Goal: Information Seeking & Learning: Learn about a topic

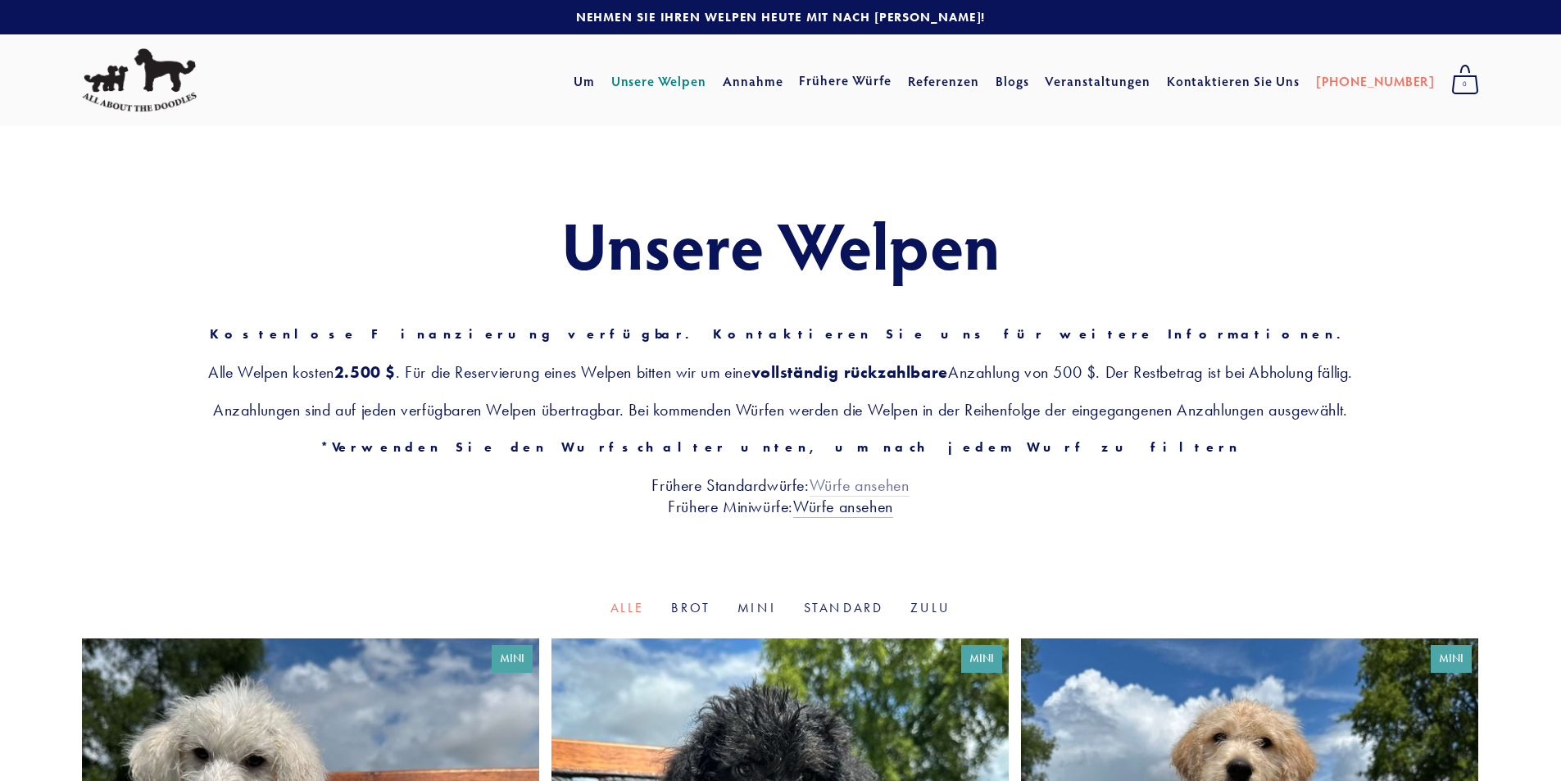
click at [843, 488] on font "Würfe ansehen" at bounding box center [860, 485] width 100 height 20
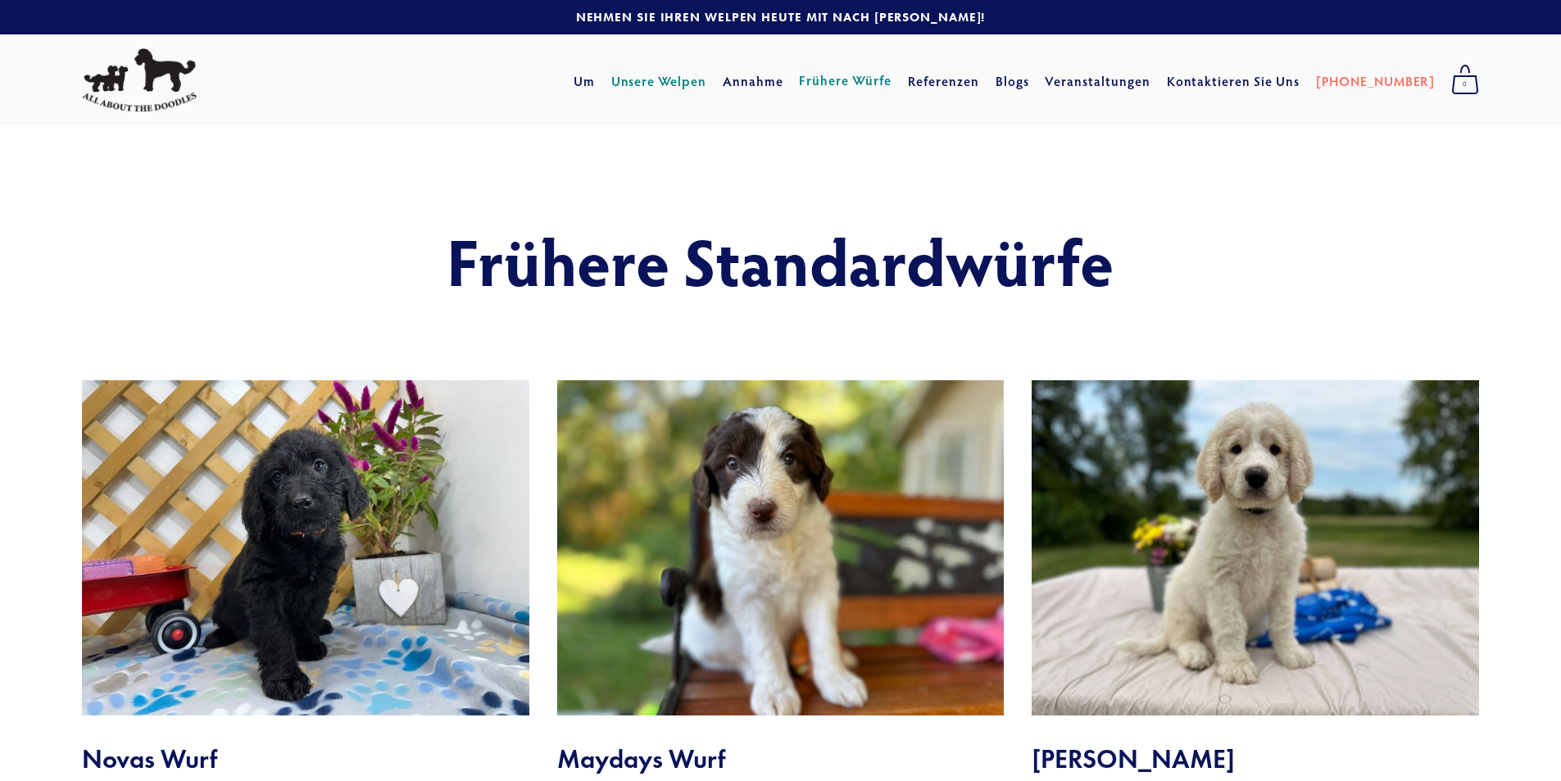
click at [702, 83] on font "Unsere Welpen" at bounding box center [658, 81] width 95 height 17
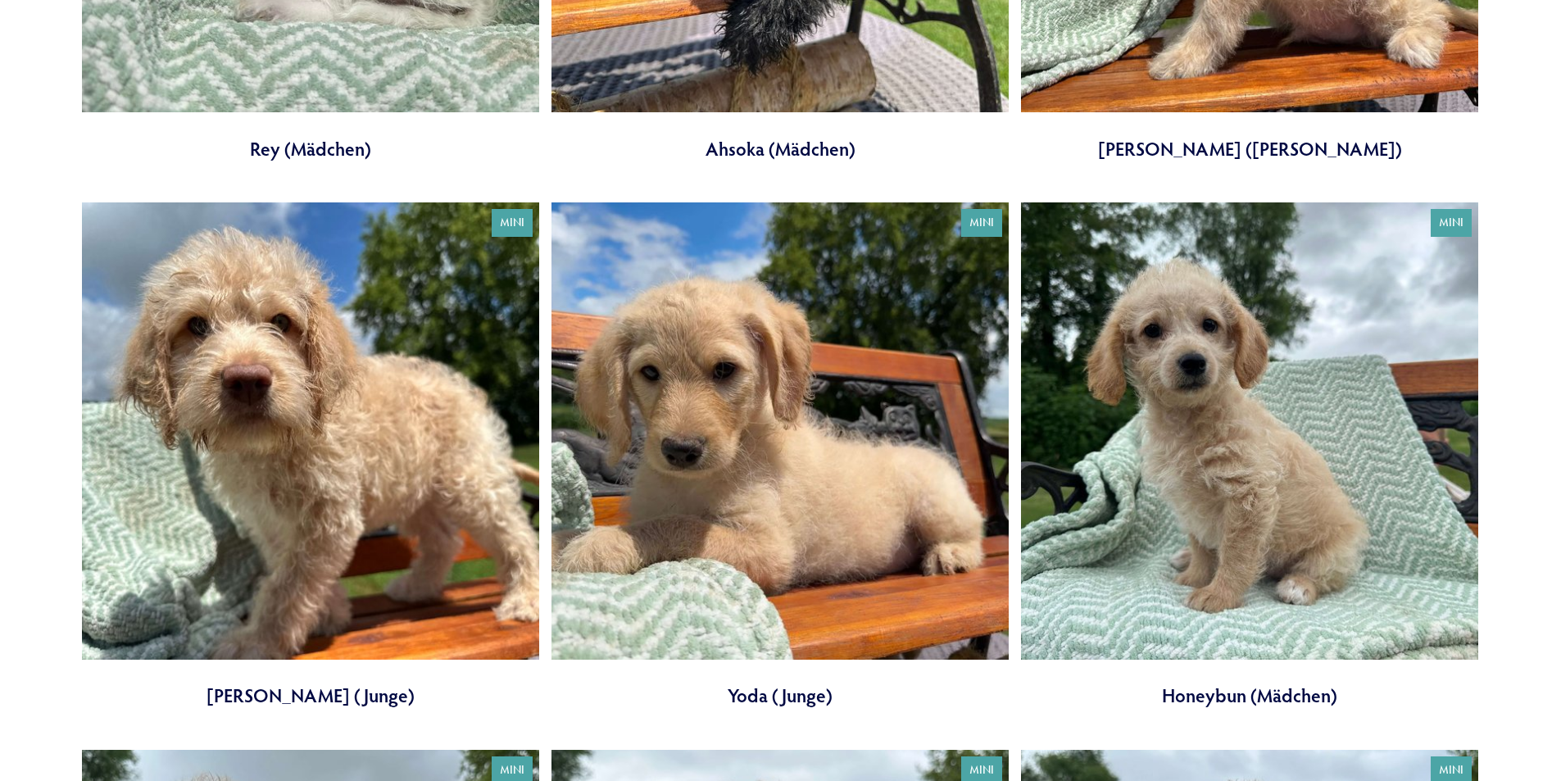
scroll to position [1065, 0]
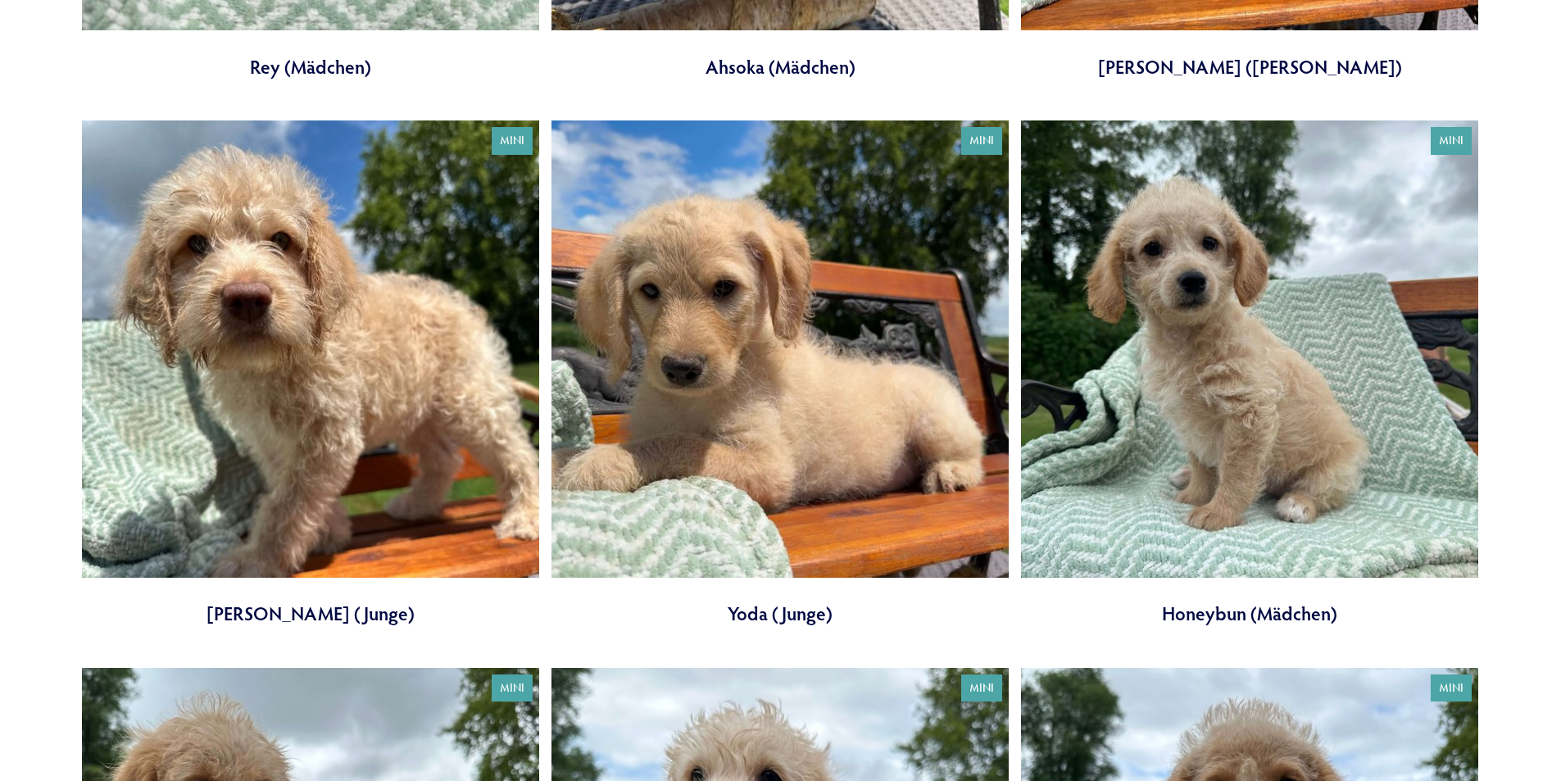
click at [754, 408] on link at bounding box center [780, 373] width 457 height 506
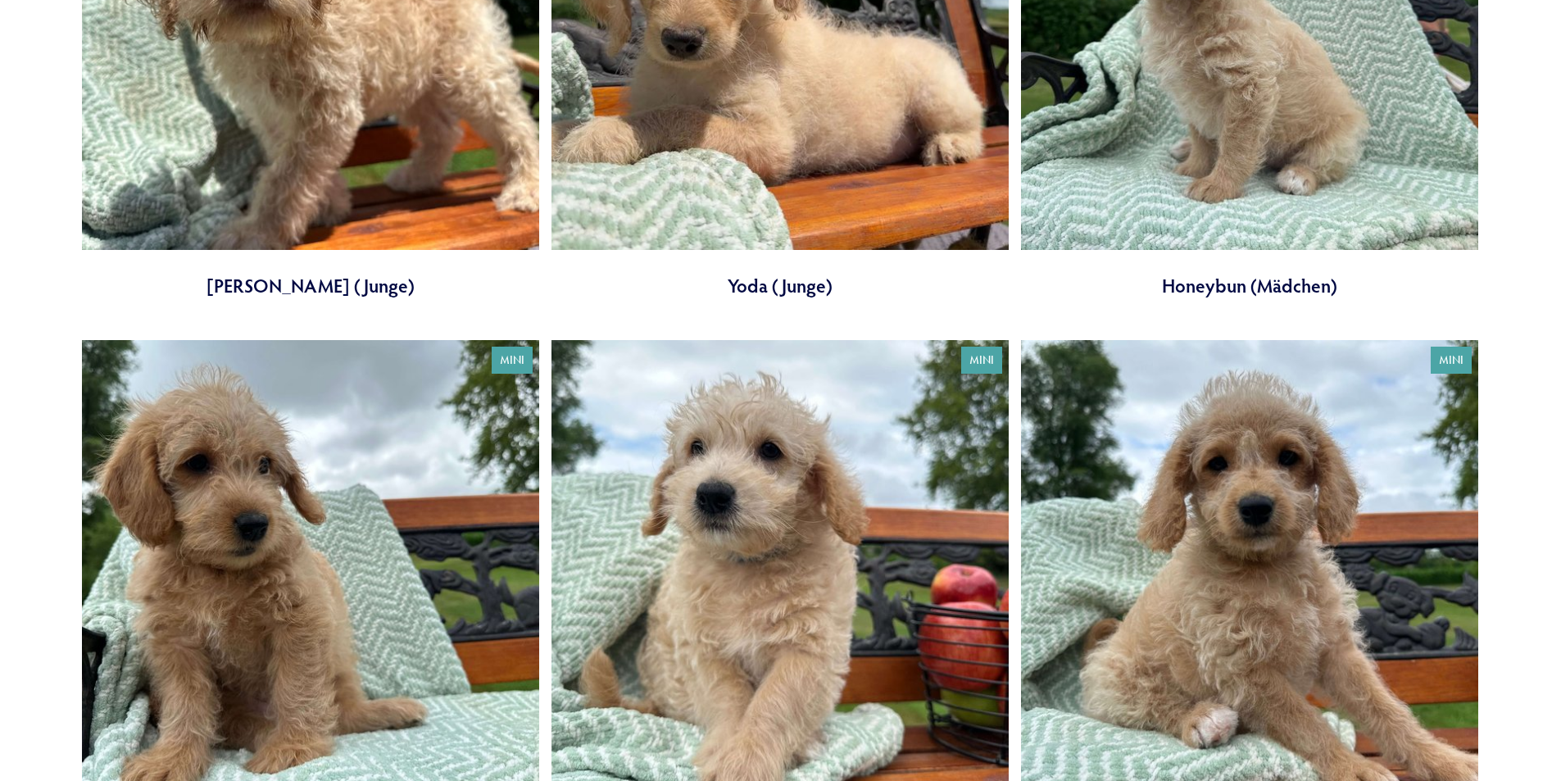
scroll to position [1639, 0]
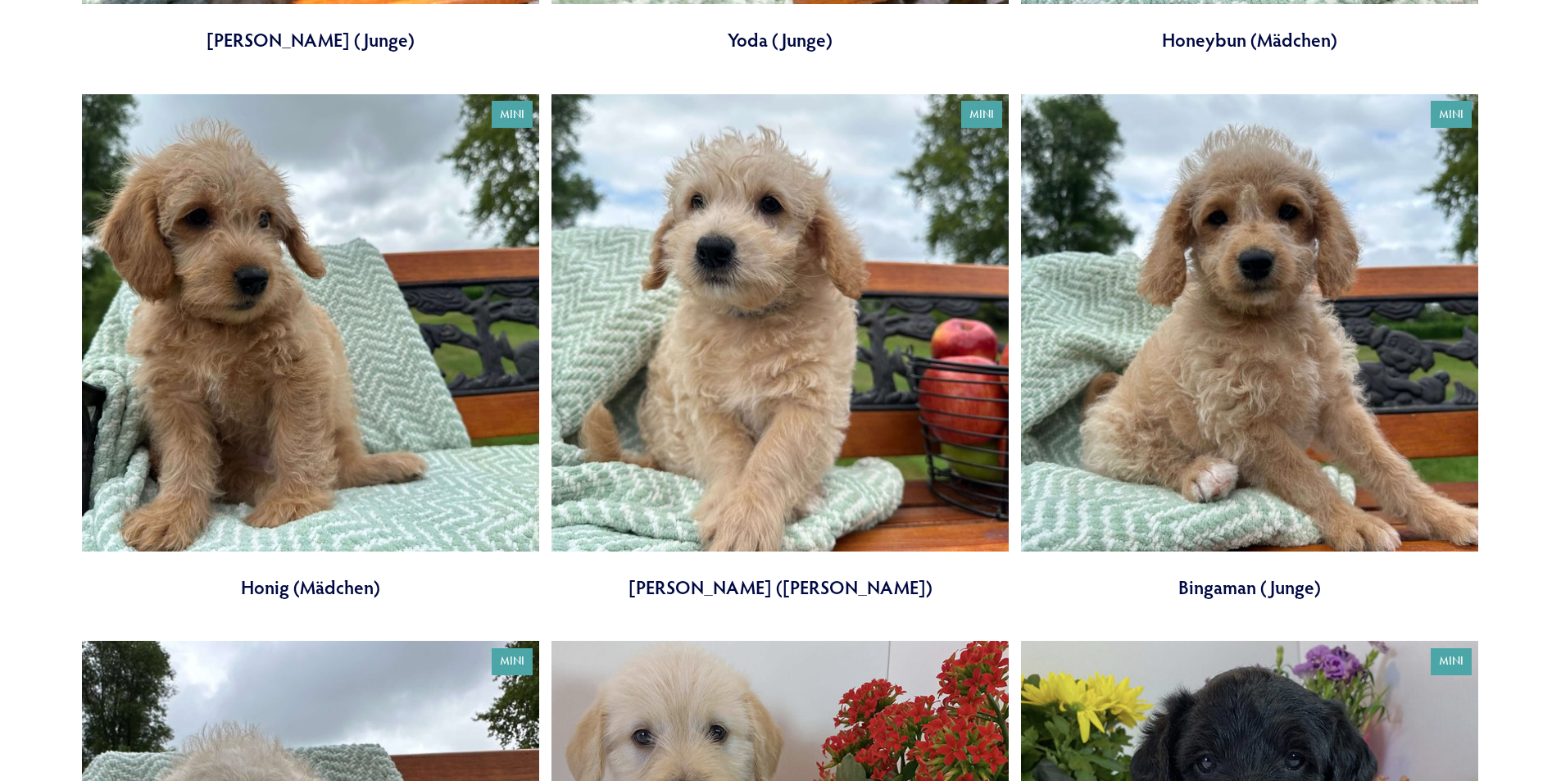
click at [322, 355] on link at bounding box center [310, 347] width 457 height 506
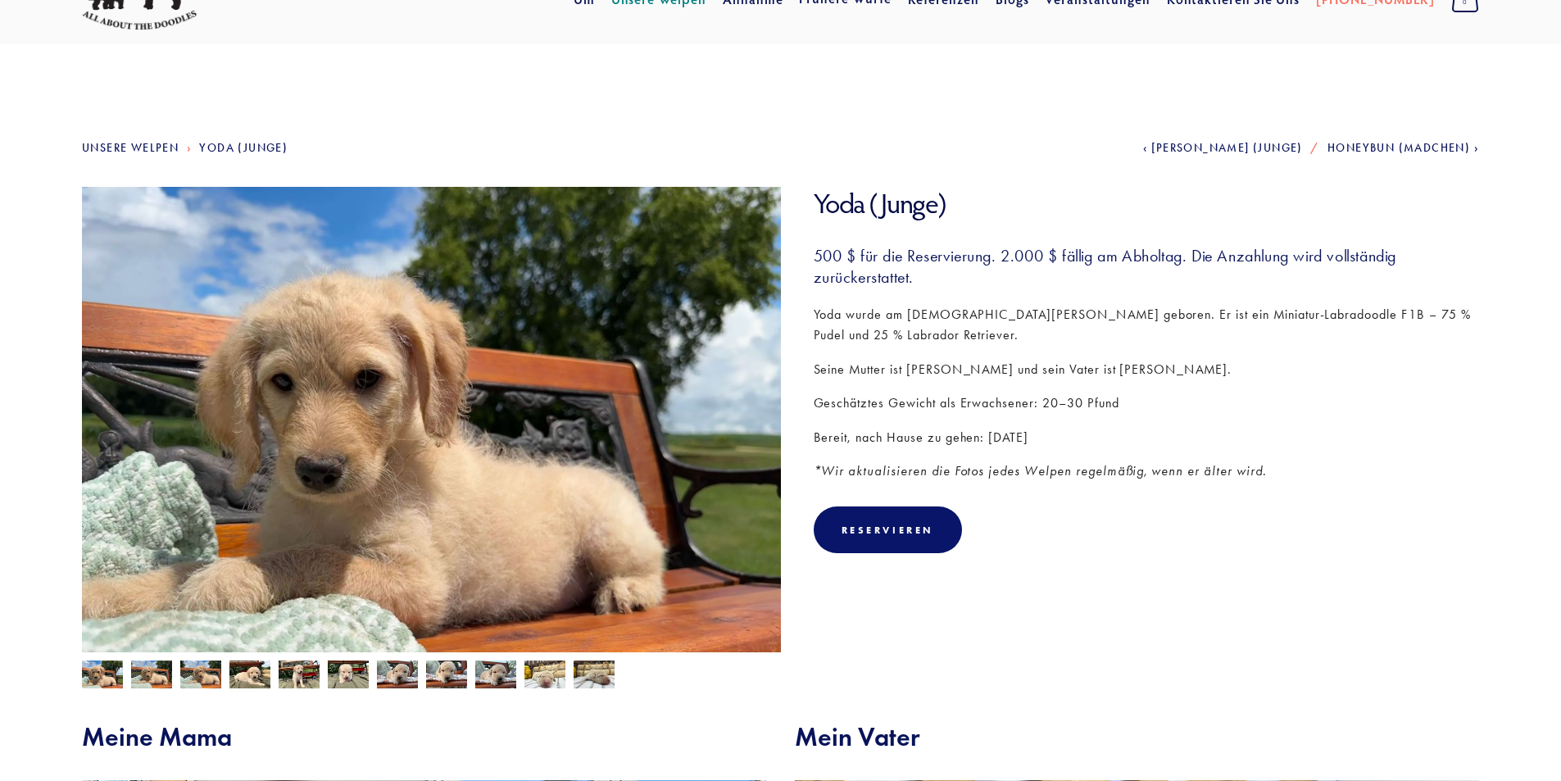
scroll to position [164, 0]
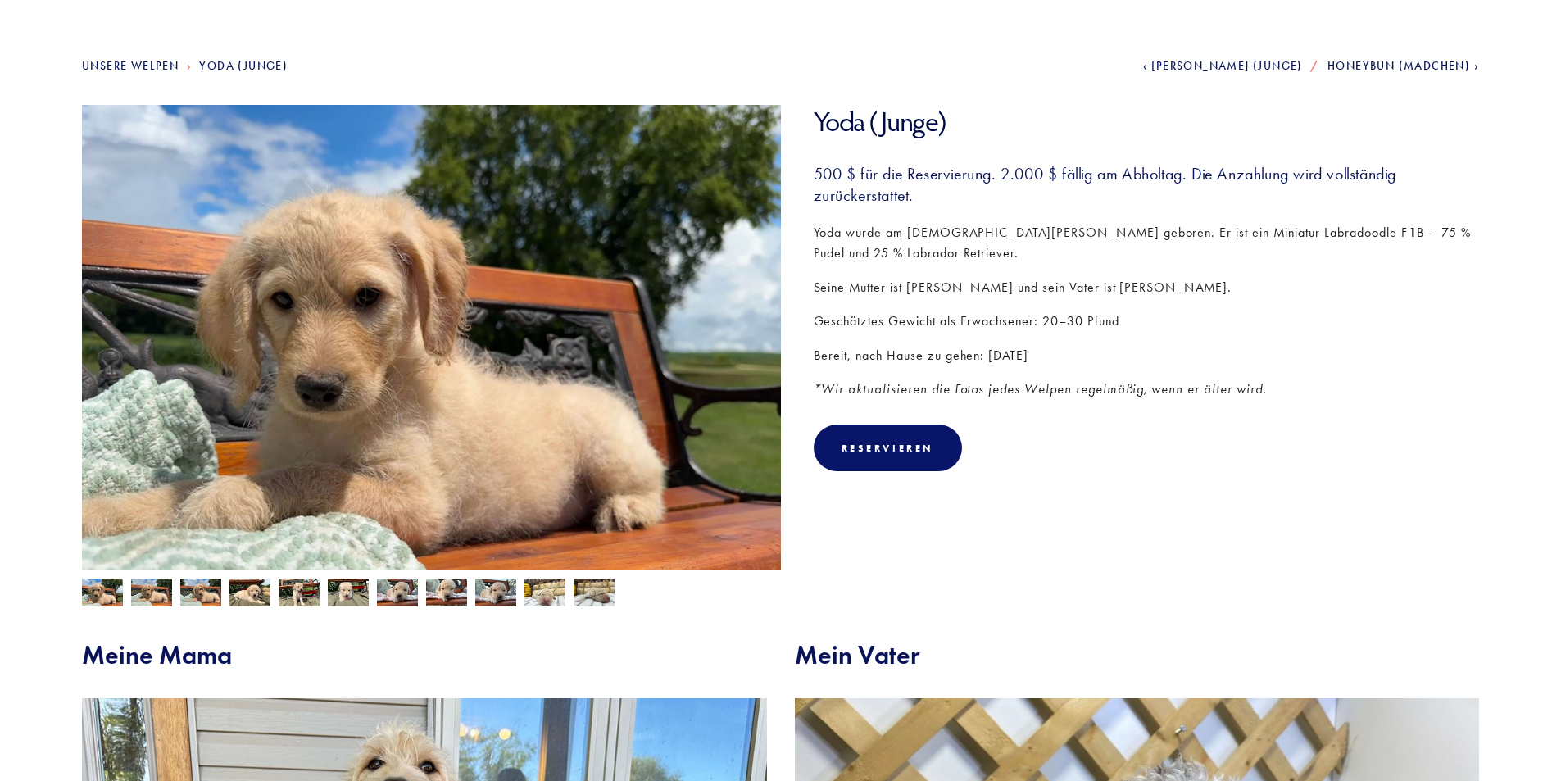
click at [307, 594] on img at bounding box center [299, 594] width 41 height 31
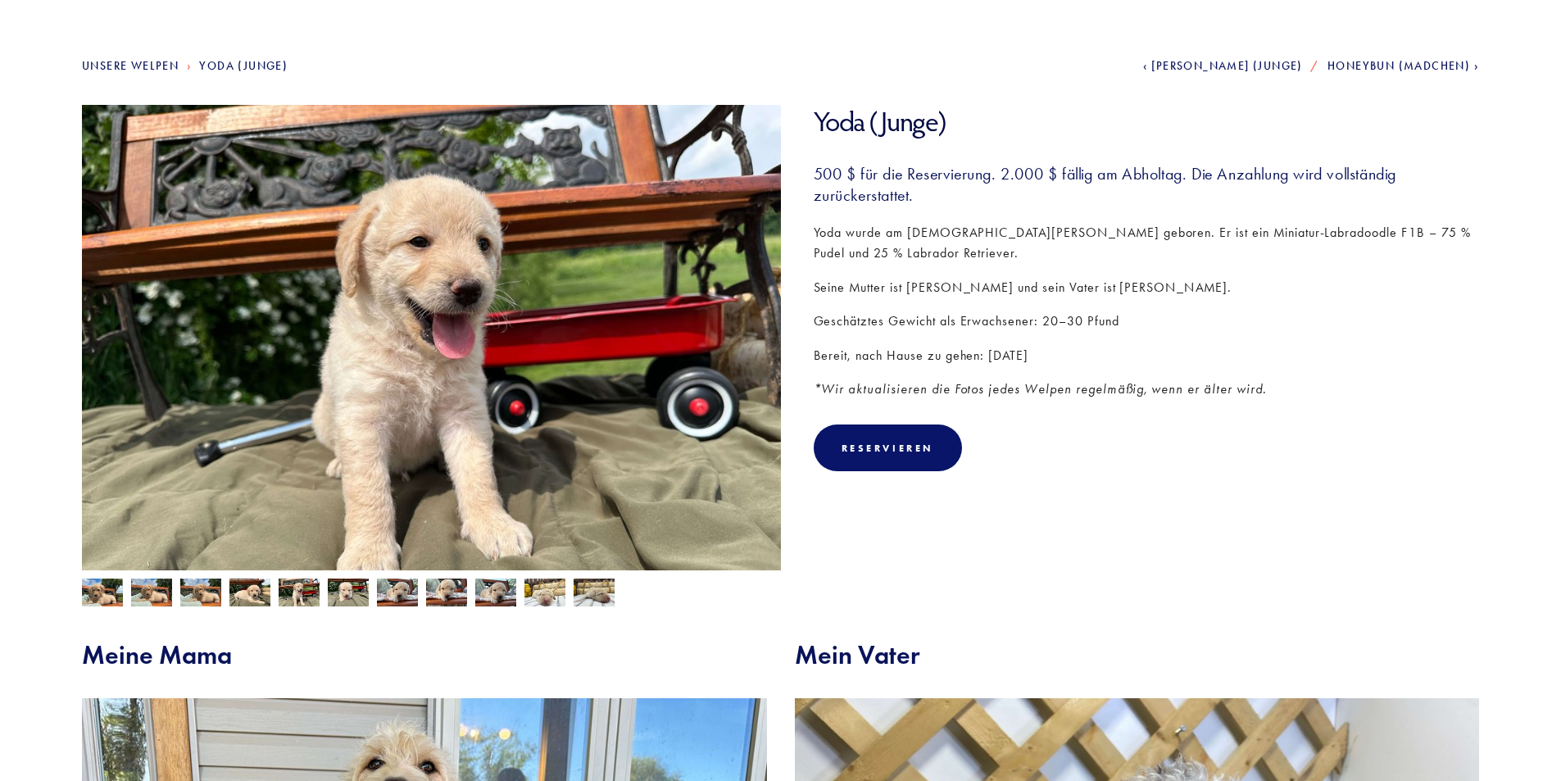
click at [345, 593] on img at bounding box center [348, 592] width 41 height 31
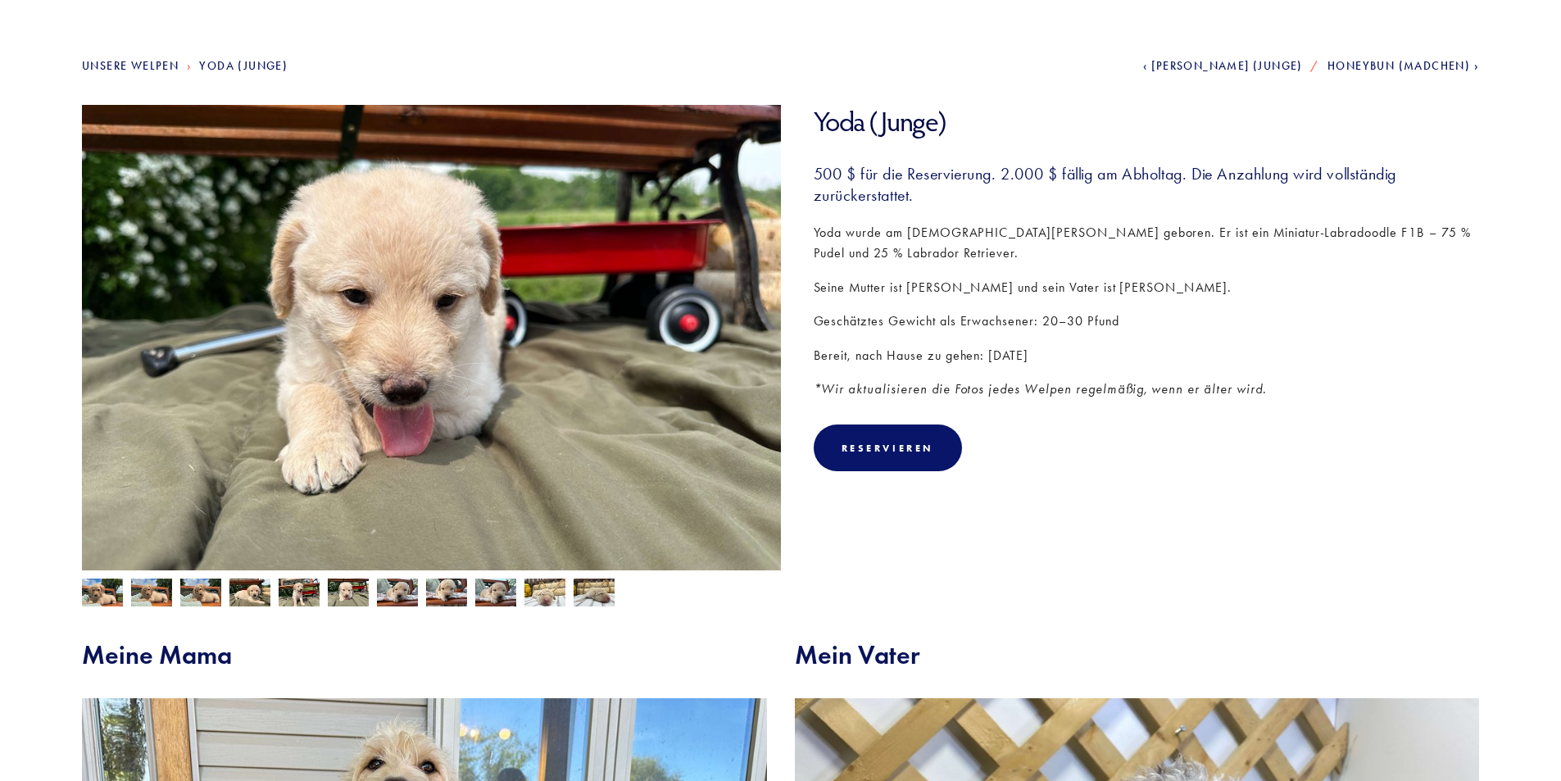
click at [398, 593] on img at bounding box center [397, 592] width 41 height 31
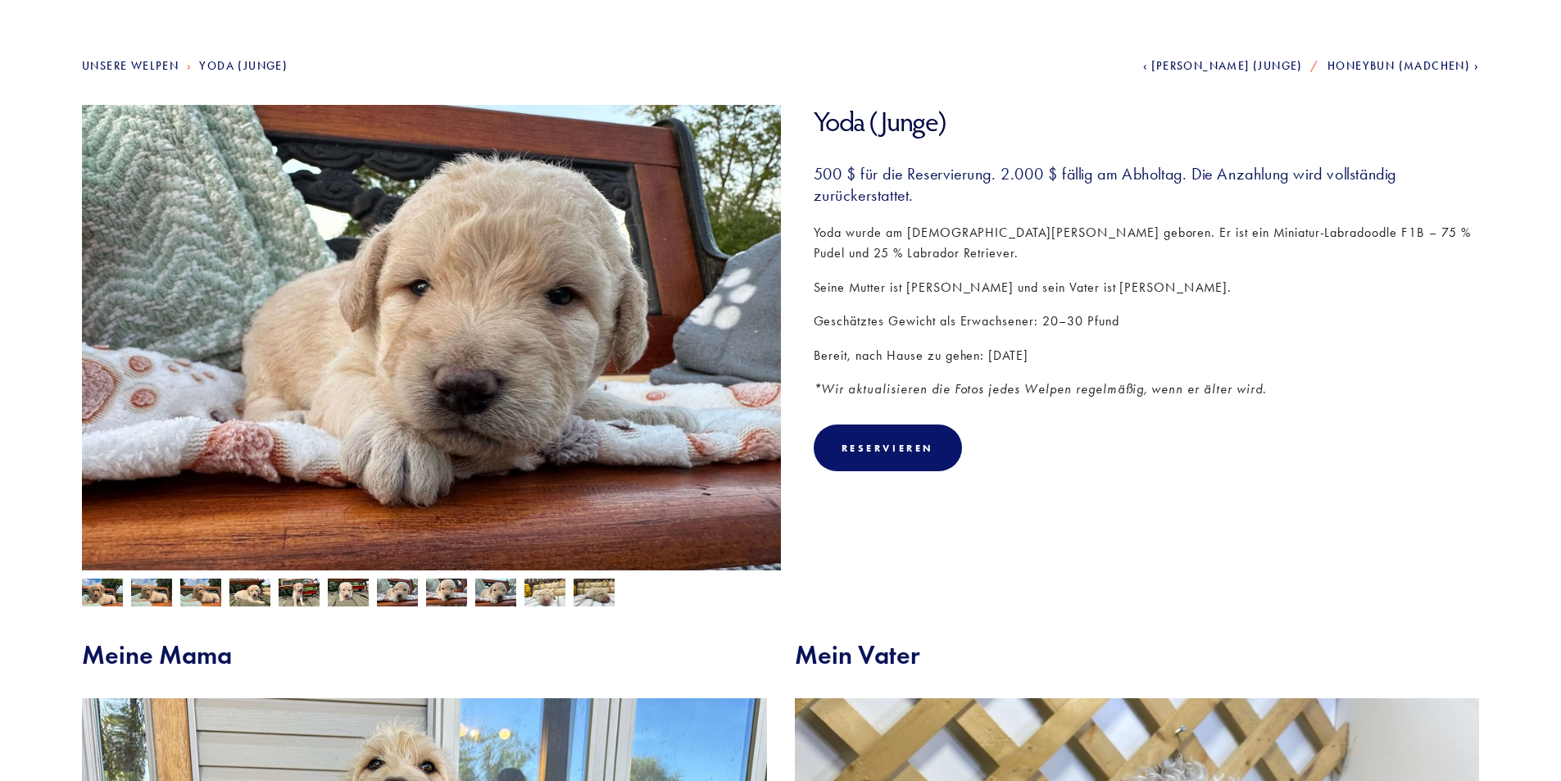
click at [446, 593] on img at bounding box center [446, 592] width 41 height 31
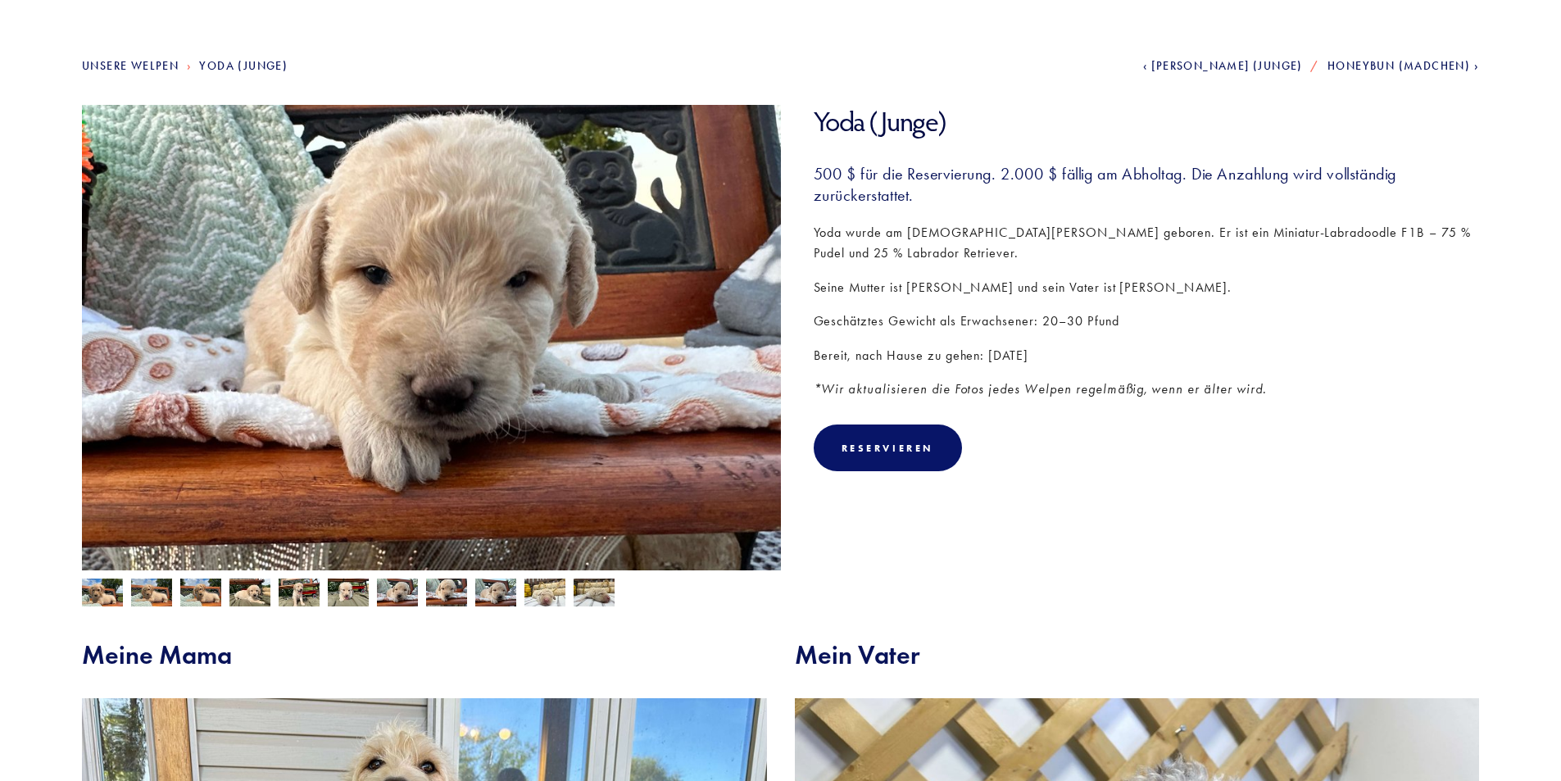
click at [503, 591] on img at bounding box center [495, 592] width 41 height 31
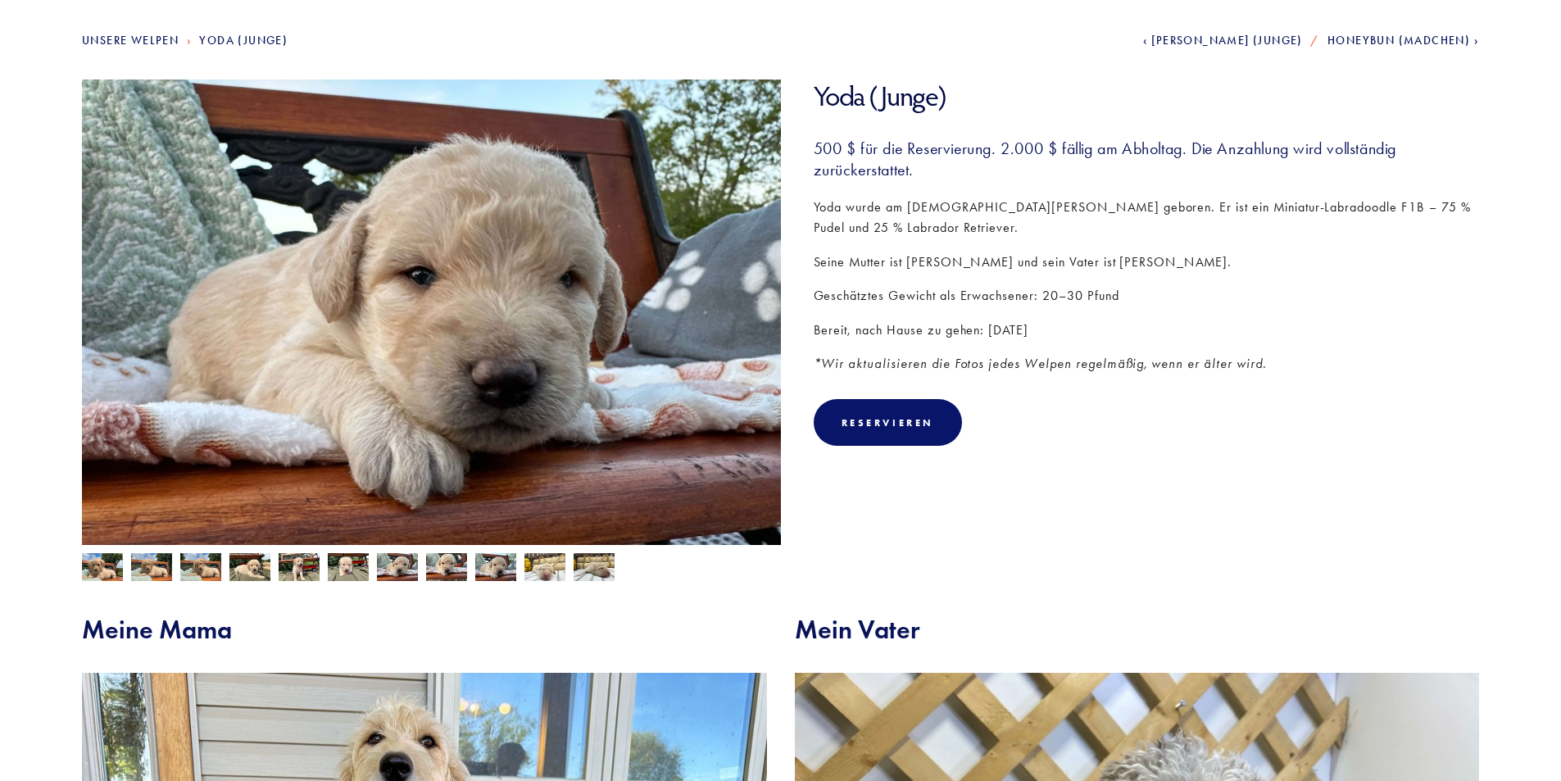
scroll to position [0, 0]
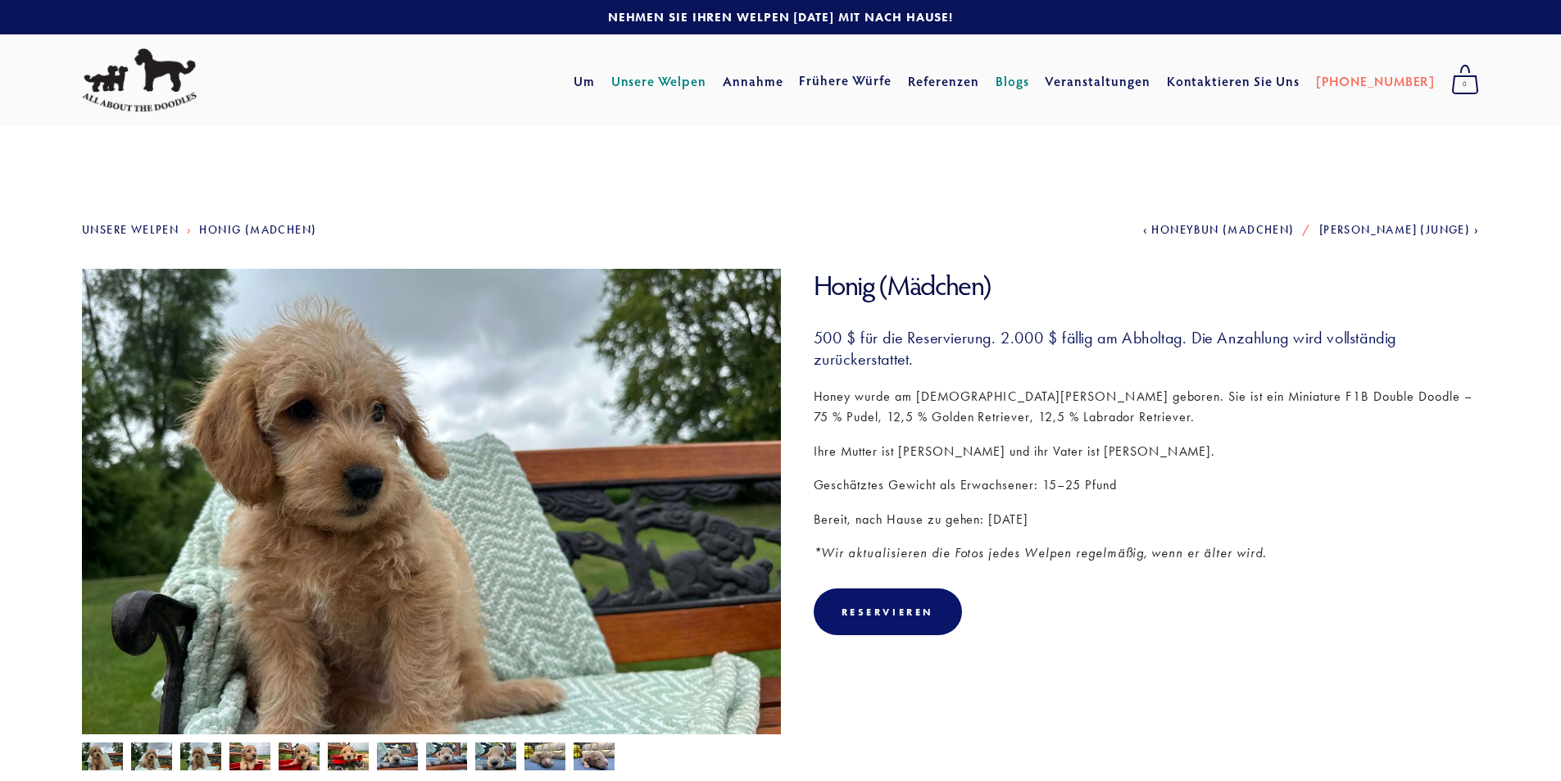
click at [1029, 79] on font "Blogs" at bounding box center [1013, 81] width 34 height 17
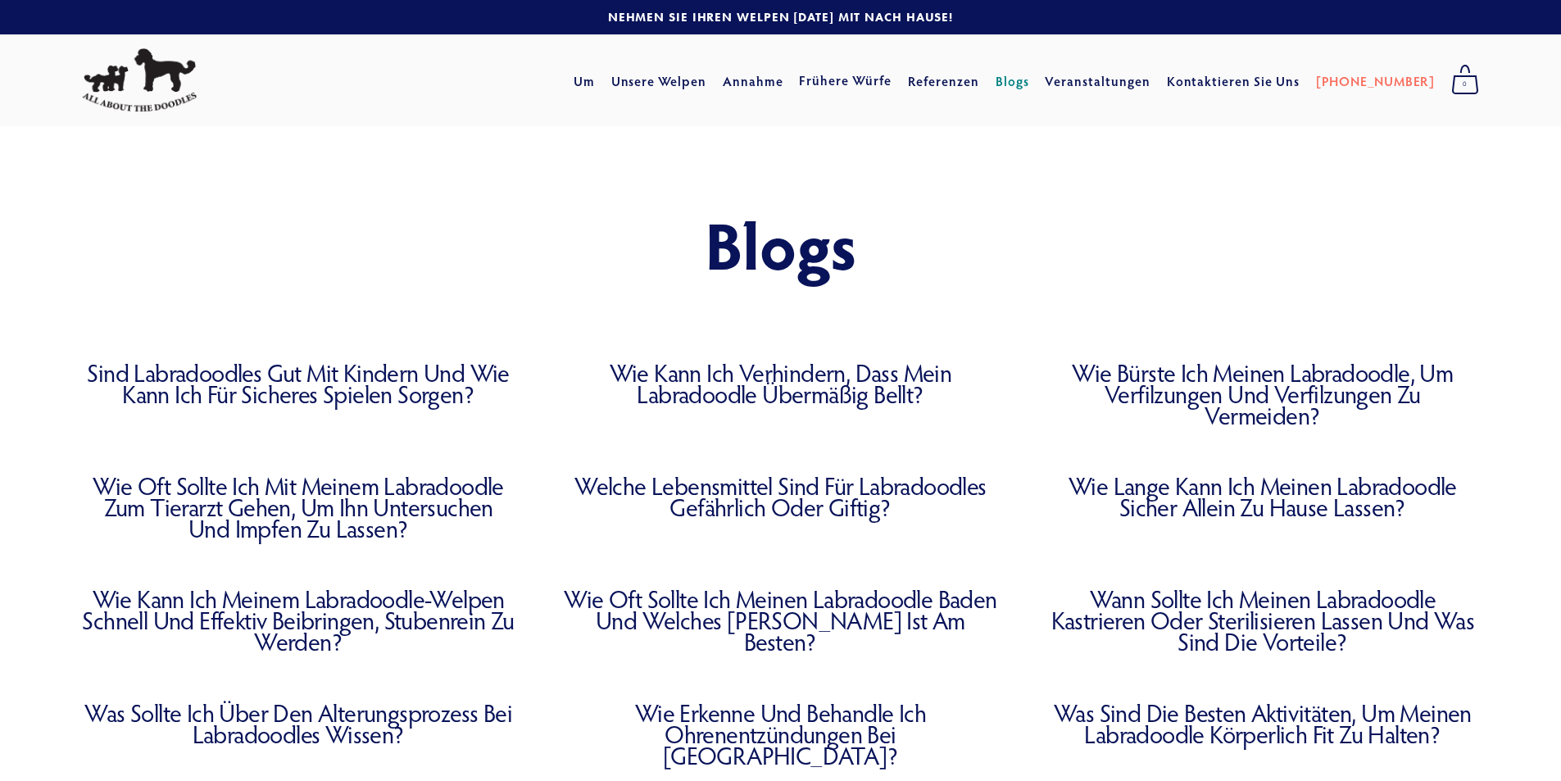
click at [786, 382] on font "Wie kann ich verhindern, dass mein Labradoodle übermäßig bellt?" at bounding box center [781, 383] width 343 height 52
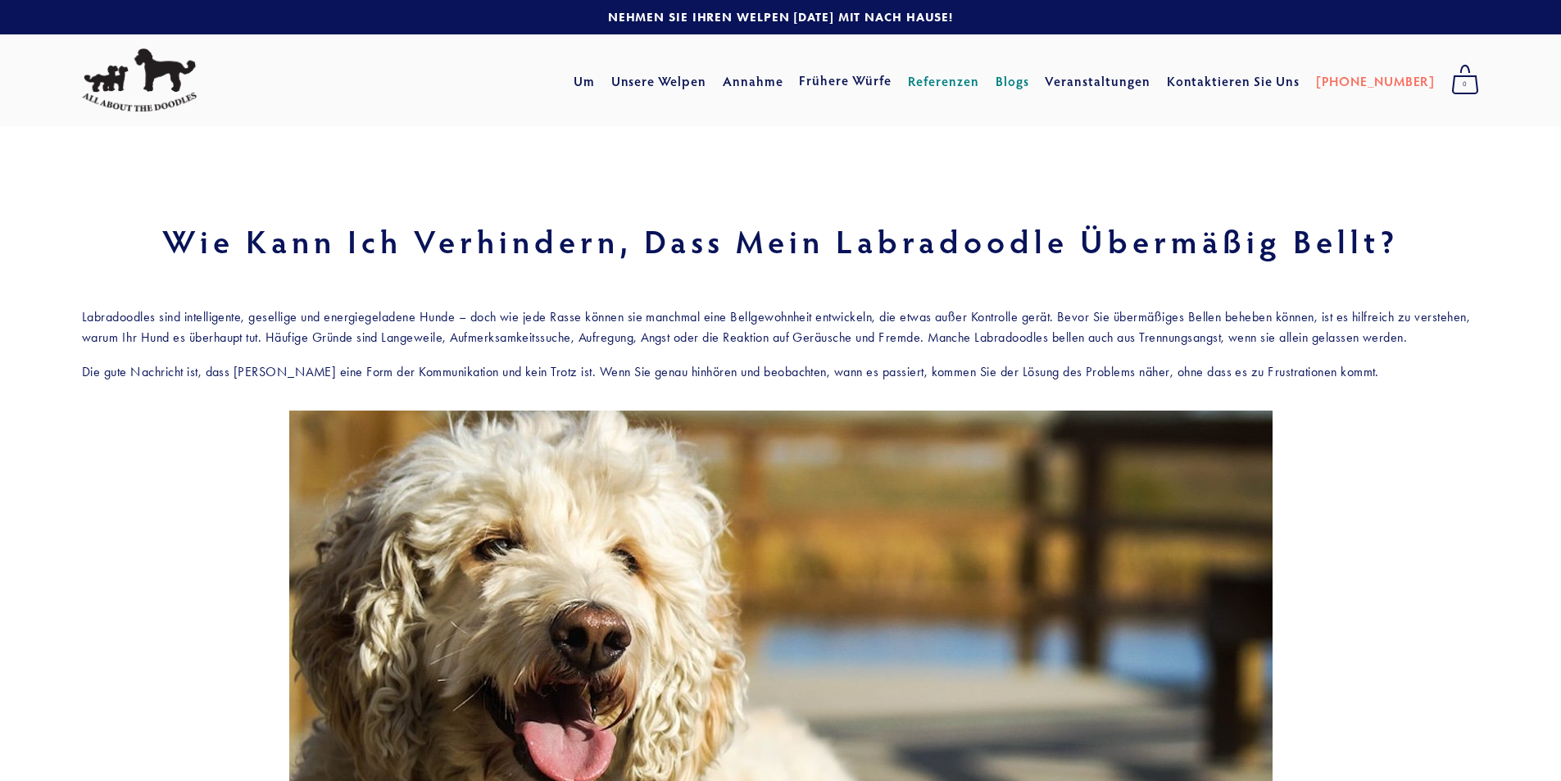
click at [979, 80] on font "Referenzen" at bounding box center [944, 81] width 72 height 17
